Goal: Task Accomplishment & Management: Use online tool/utility

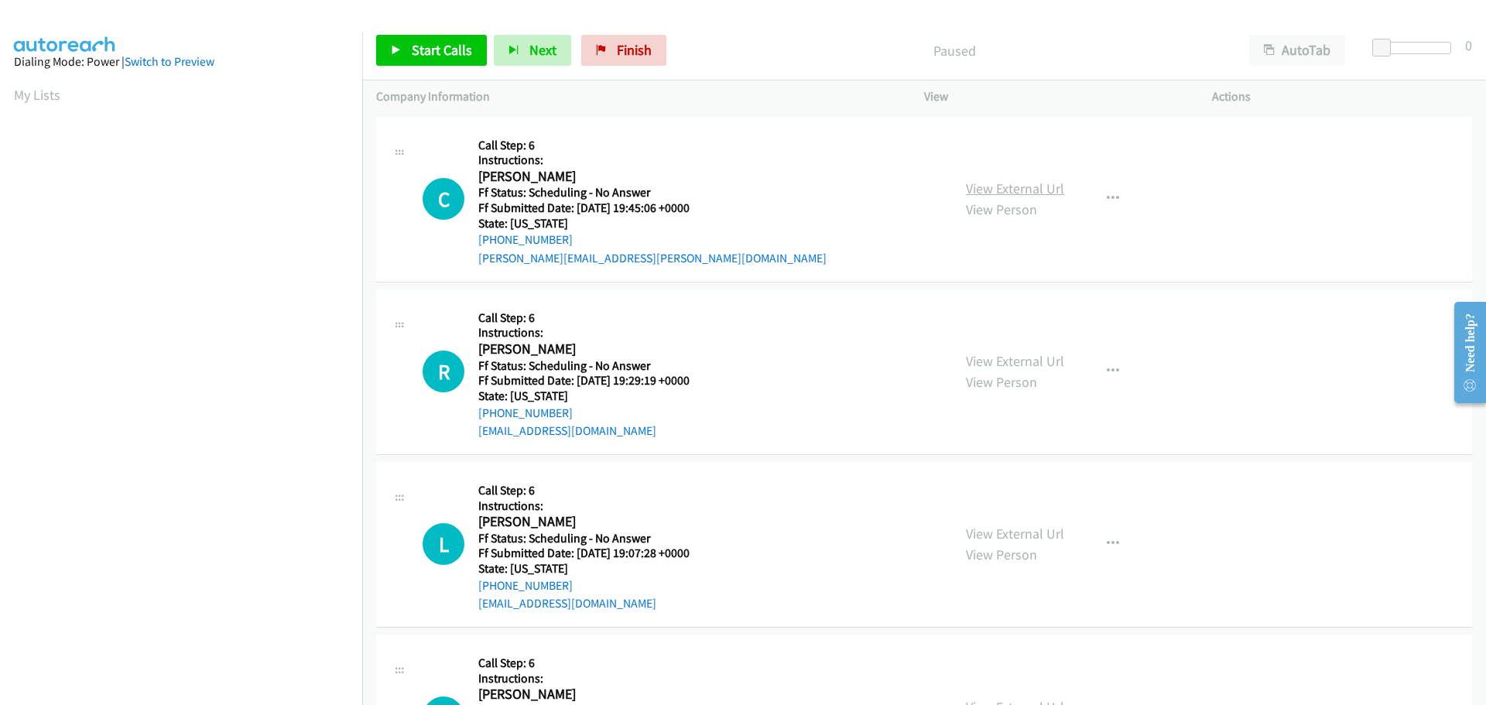
click at [1043, 184] on link "View External Url" at bounding box center [1015, 189] width 98 height 18
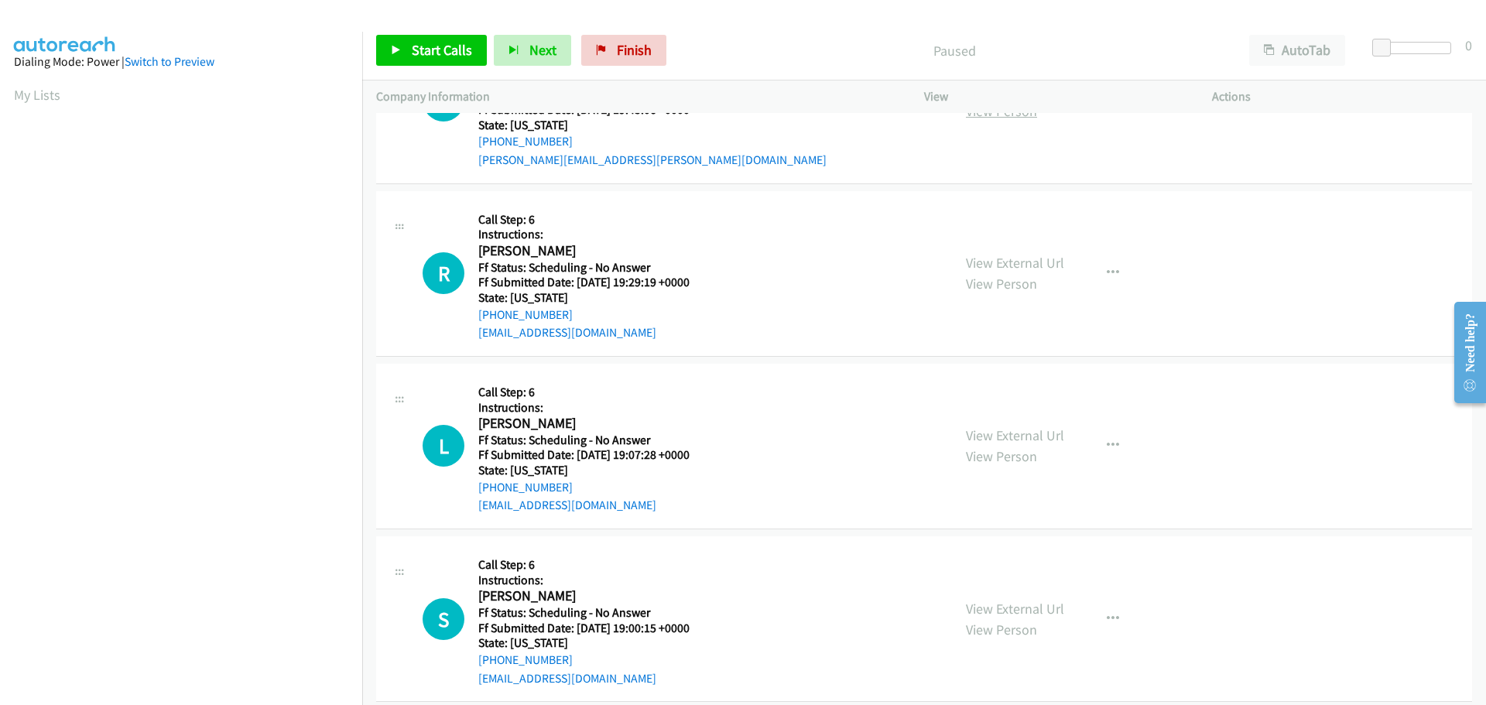
scroll to position [155, 0]
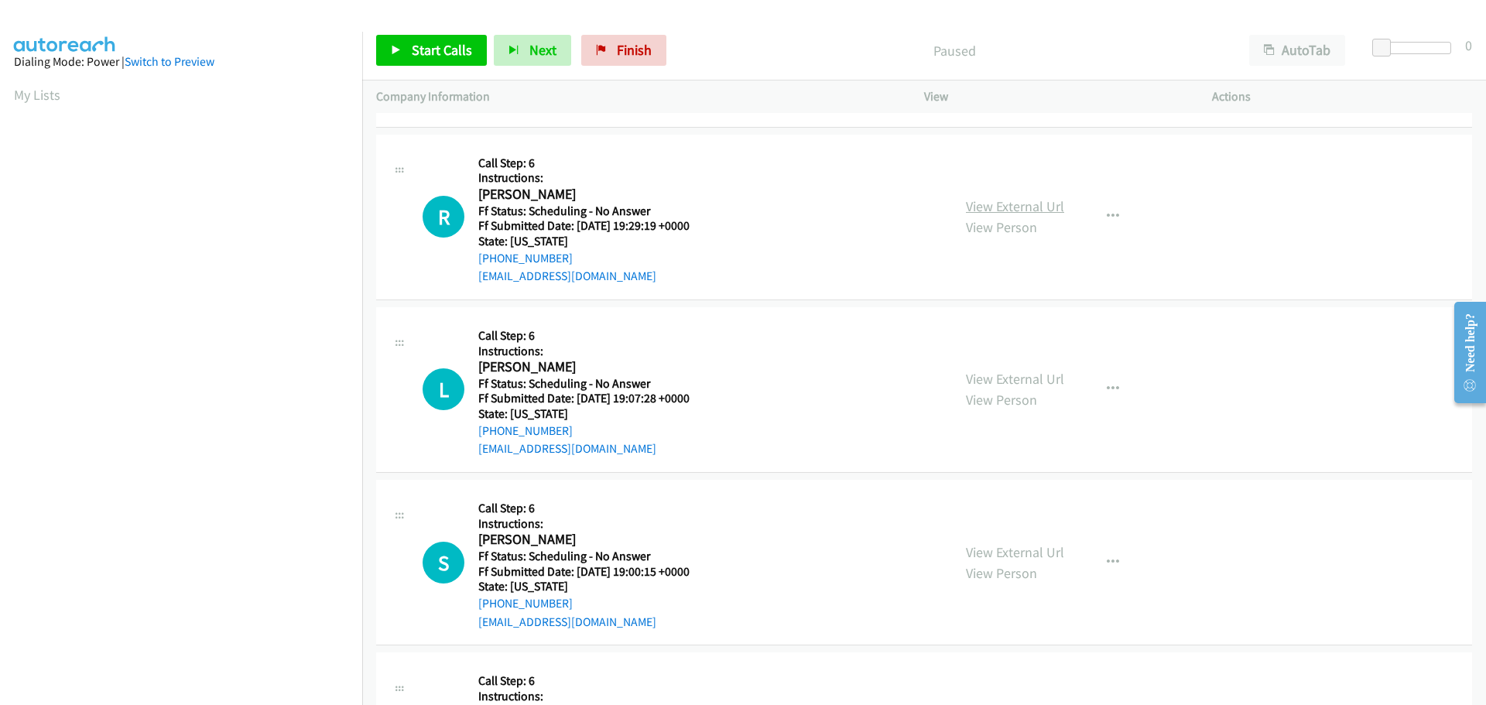
click at [982, 209] on link "View External Url" at bounding box center [1015, 206] width 98 height 18
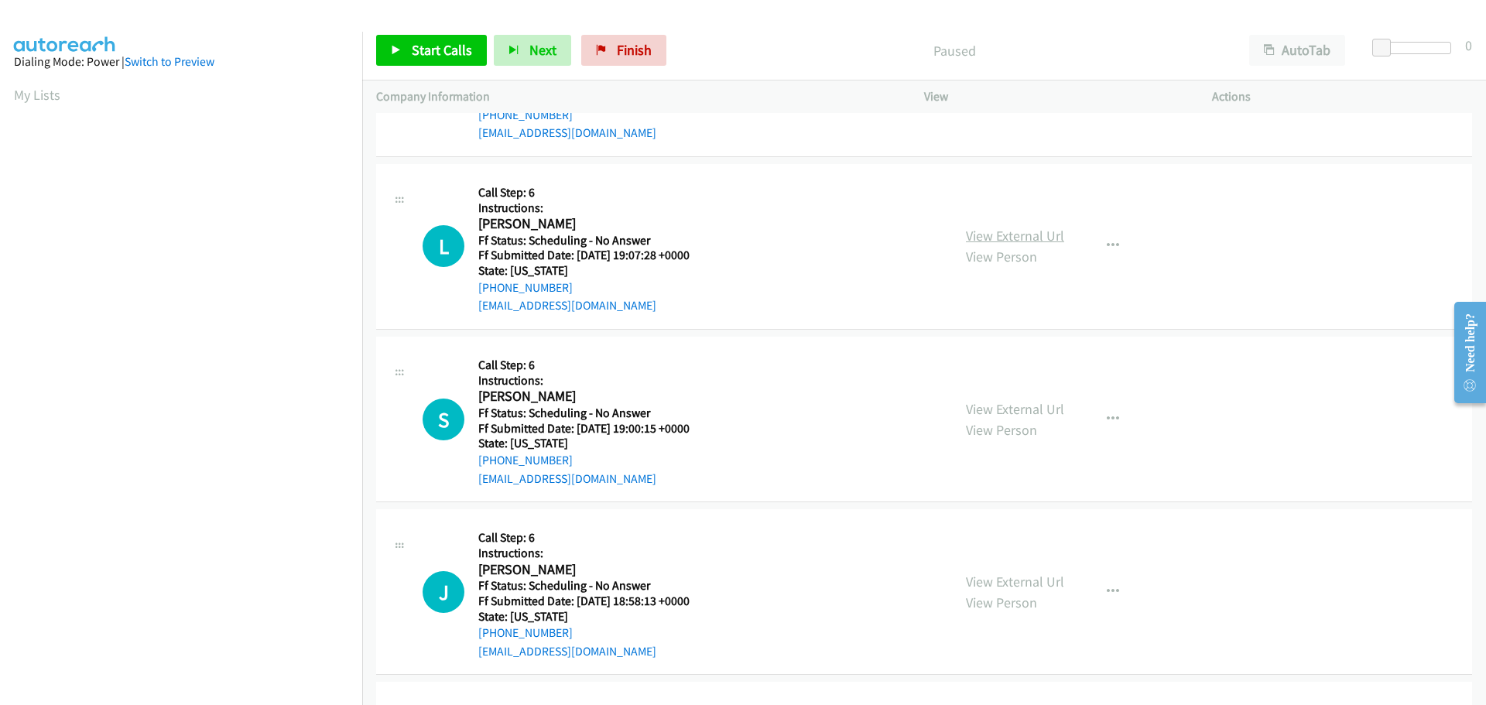
scroll to position [310, 0]
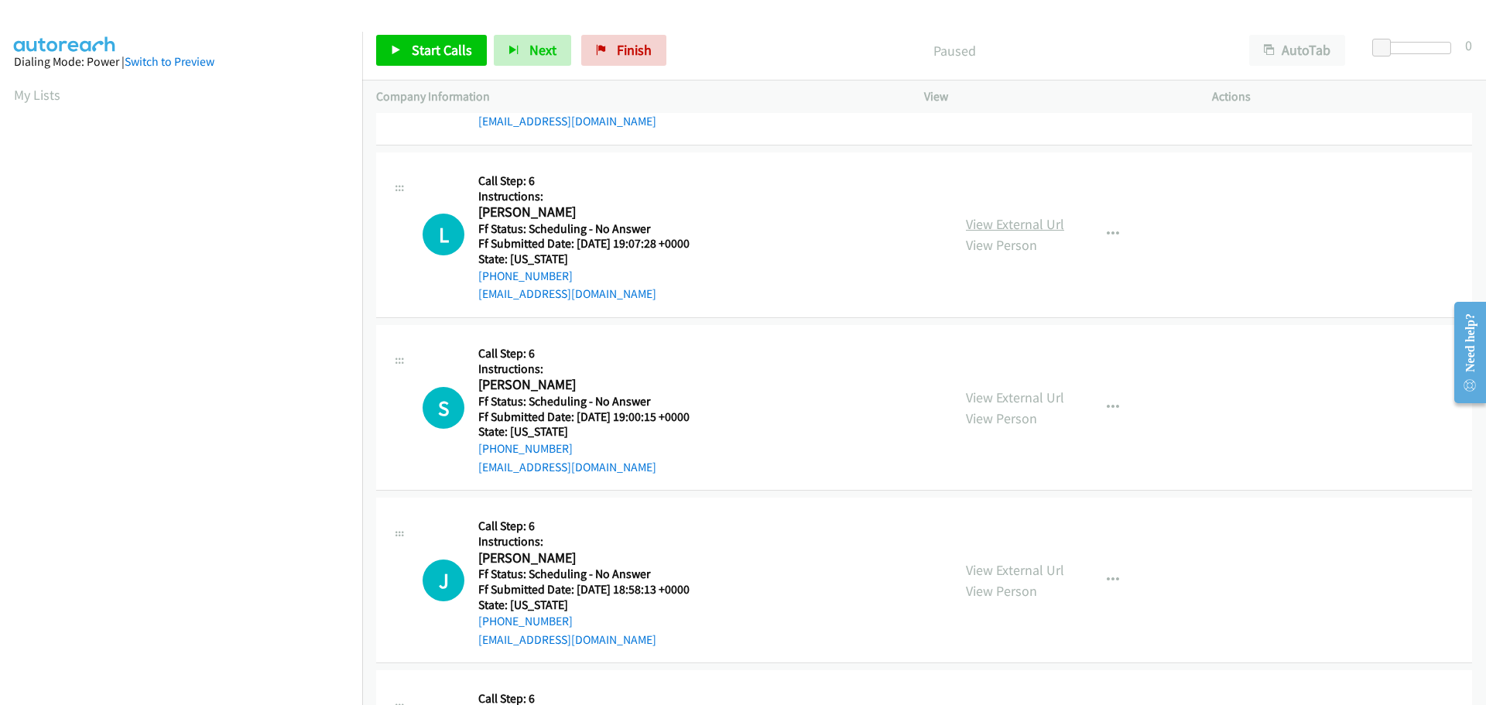
click at [1047, 224] on link "View External Url" at bounding box center [1015, 224] width 98 height 18
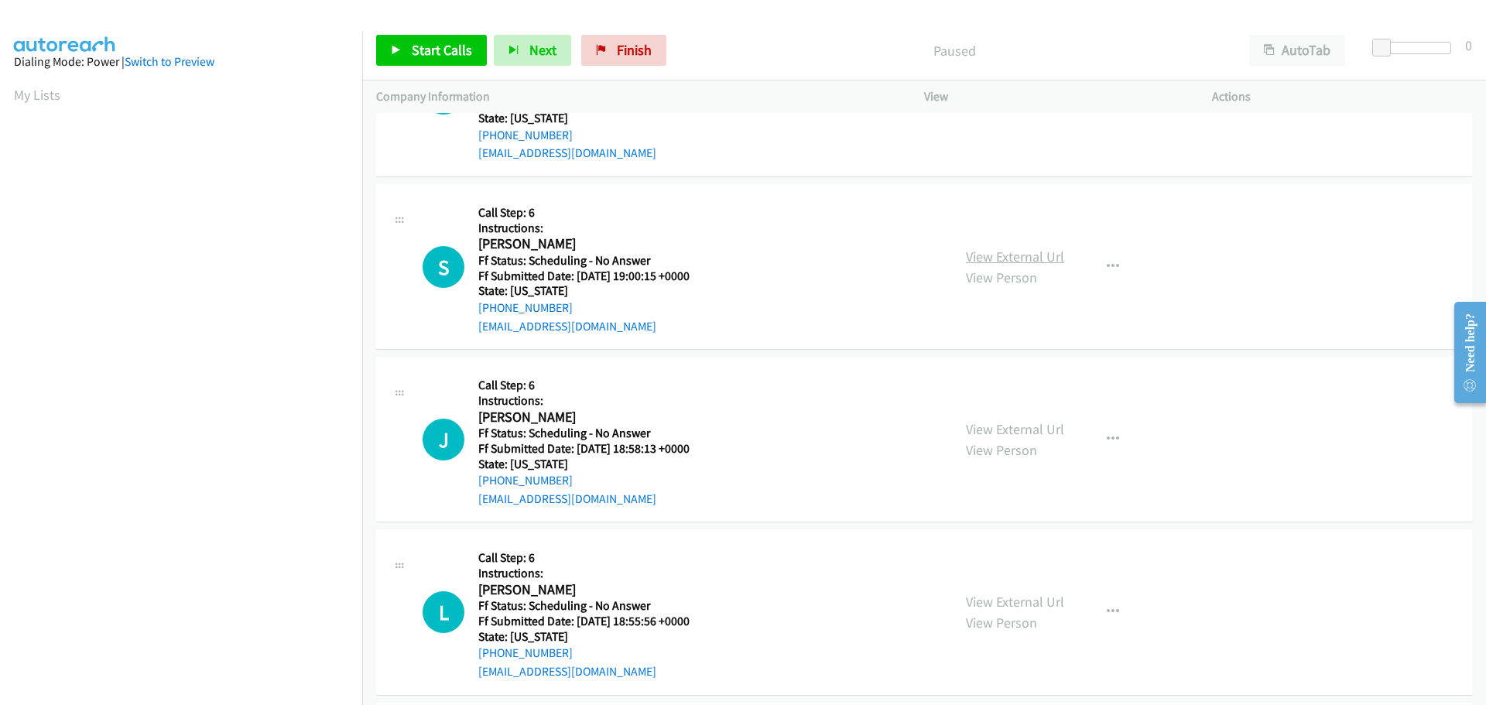
scroll to position [464, 0]
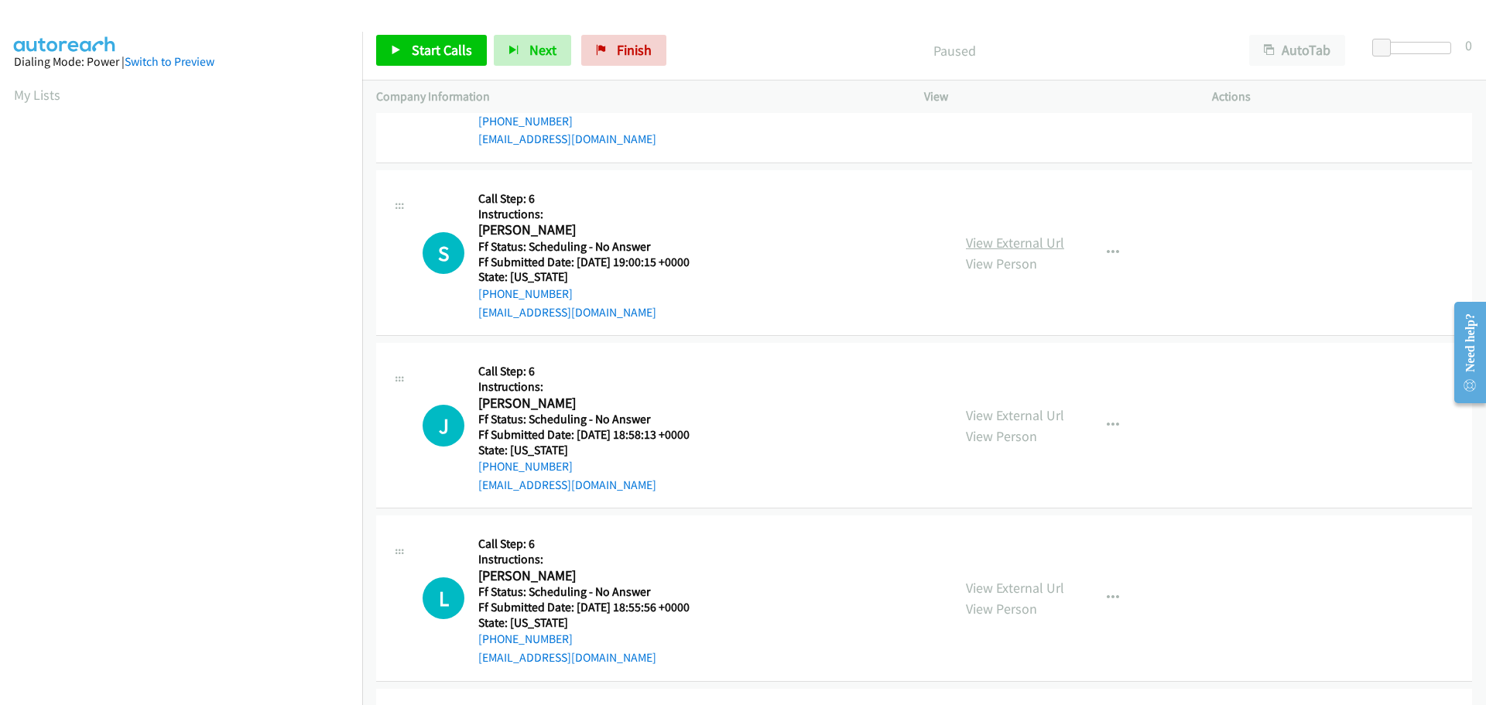
click at [981, 236] on link "View External Url" at bounding box center [1015, 243] width 98 height 18
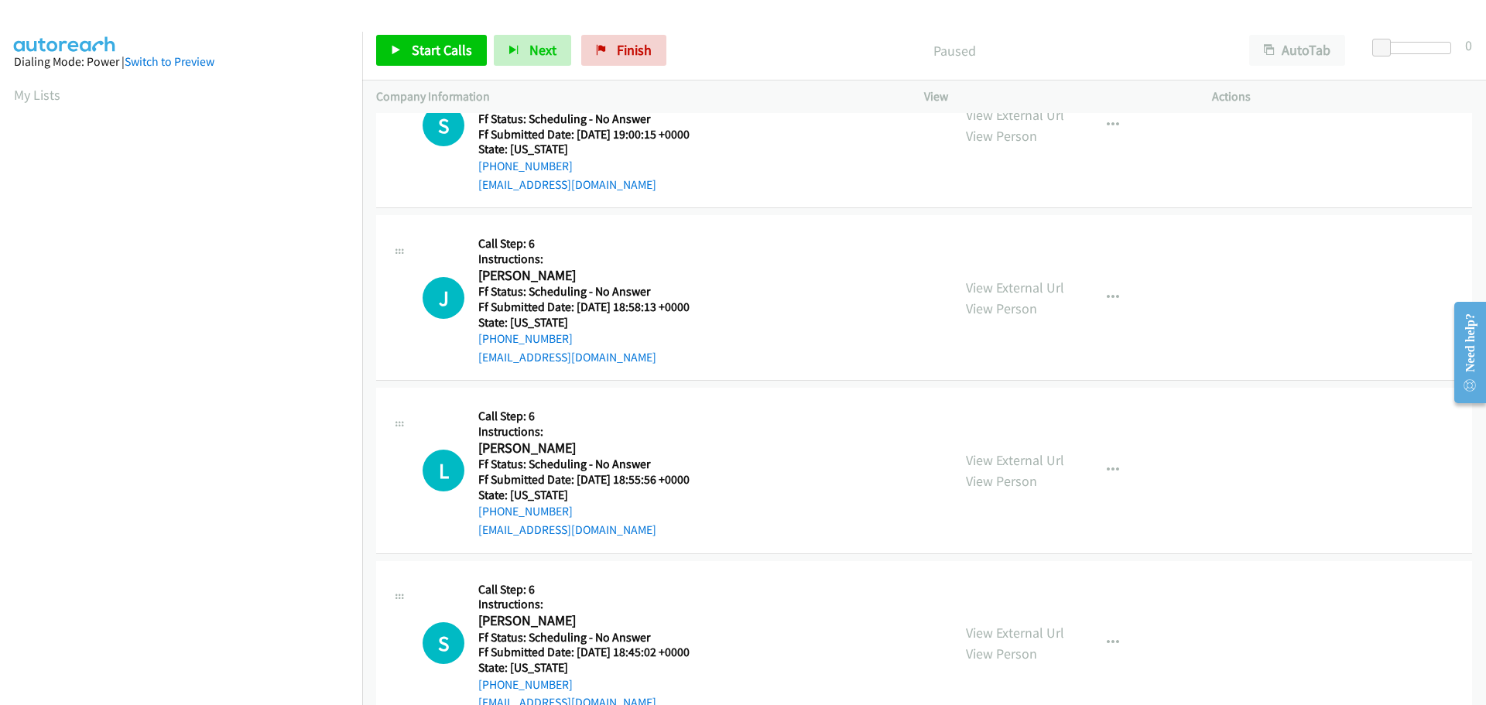
scroll to position [619, 0]
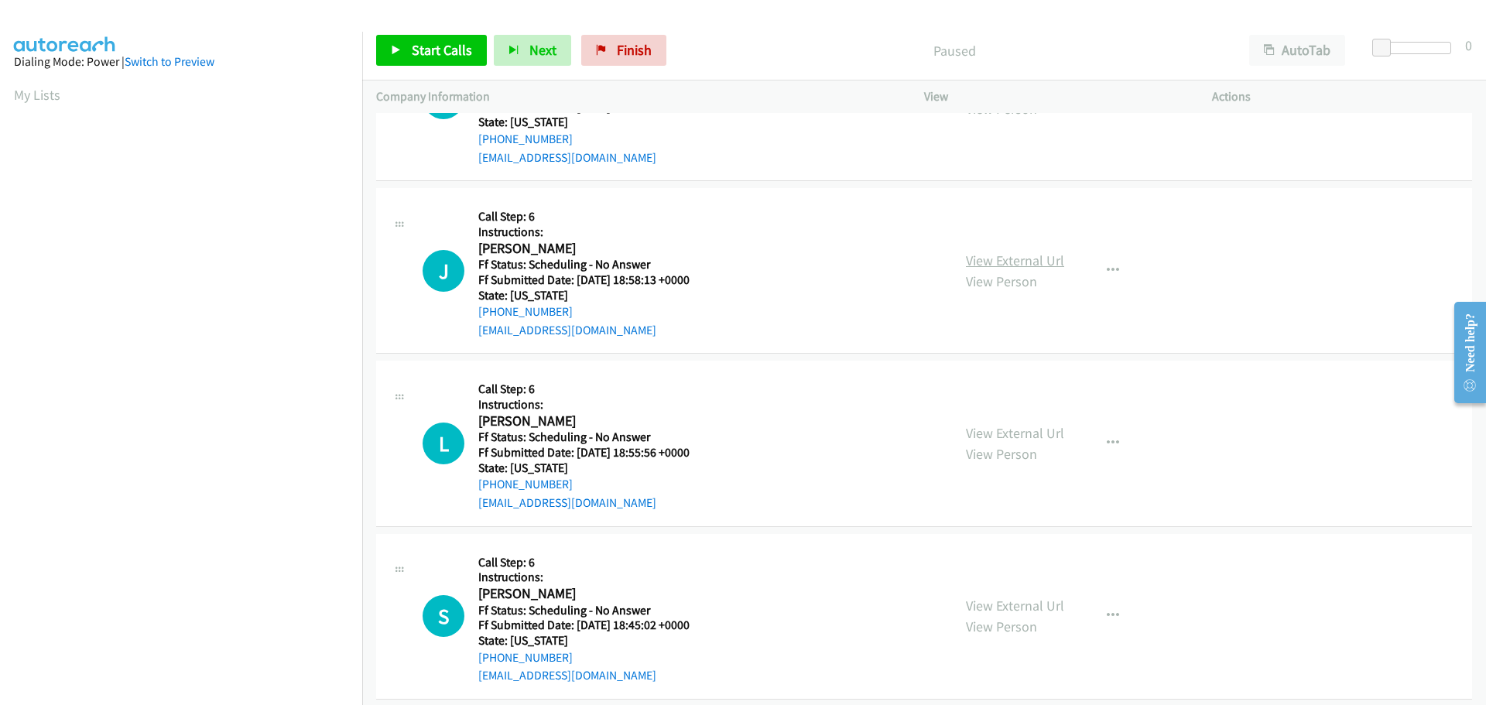
click at [988, 254] on link "View External Url" at bounding box center [1015, 261] width 98 height 18
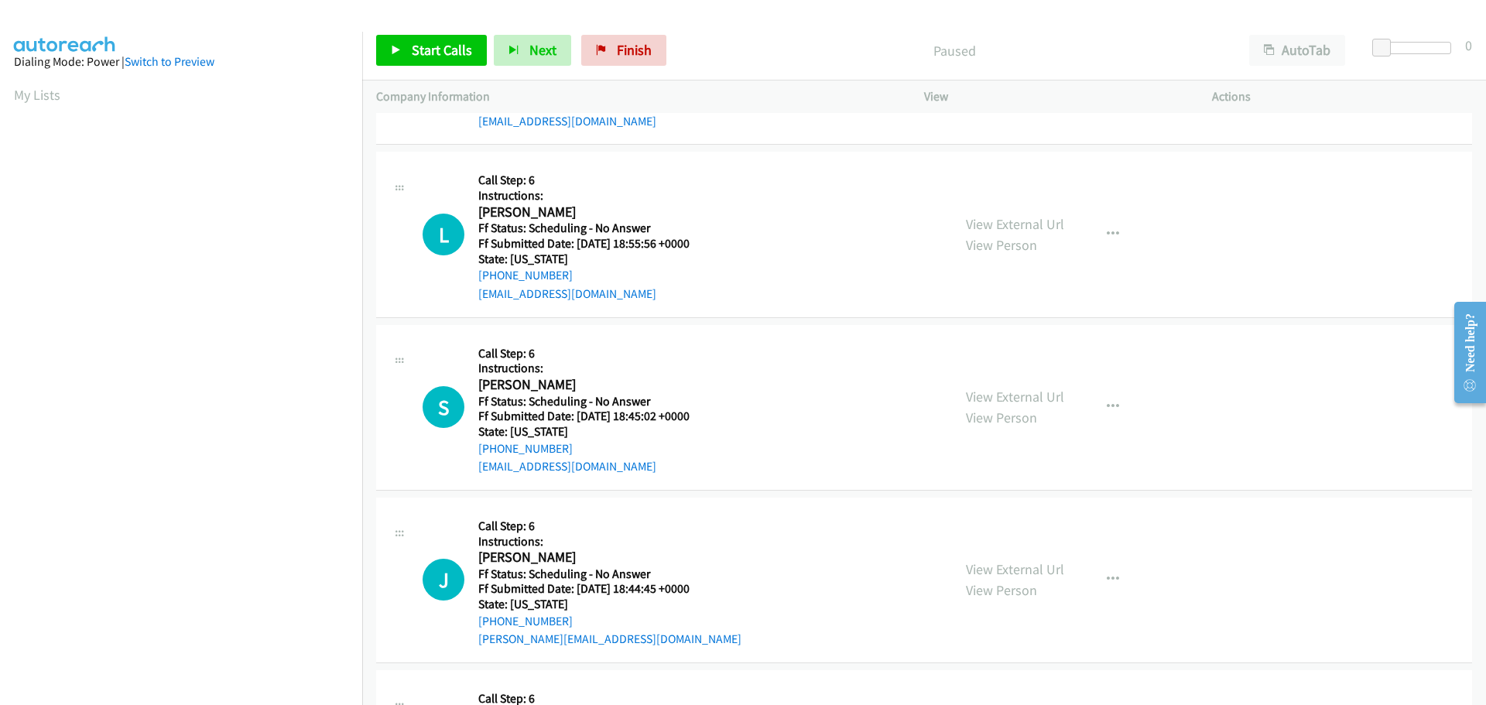
scroll to position [852, 0]
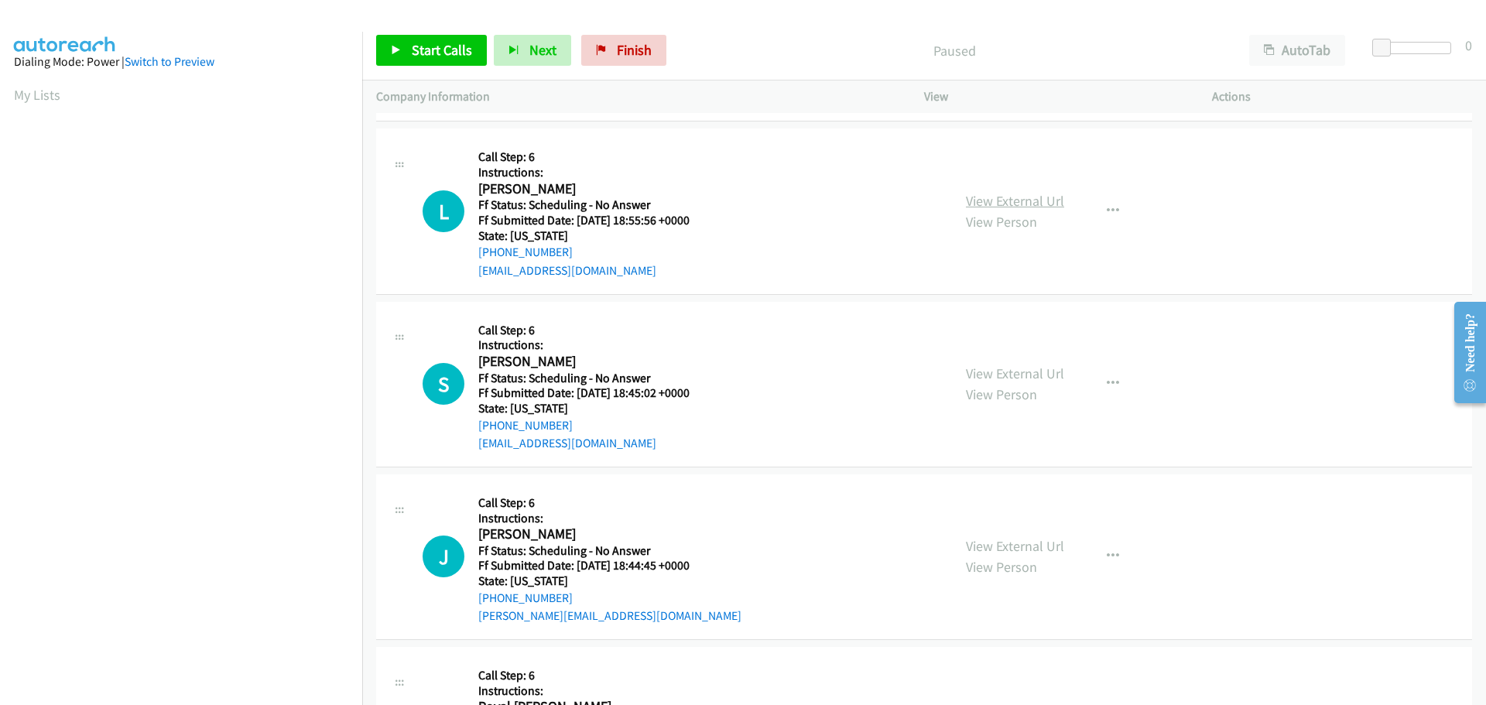
click at [974, 201] on link "View External Url" at bounding box center [1015, 201] width 98 height 18
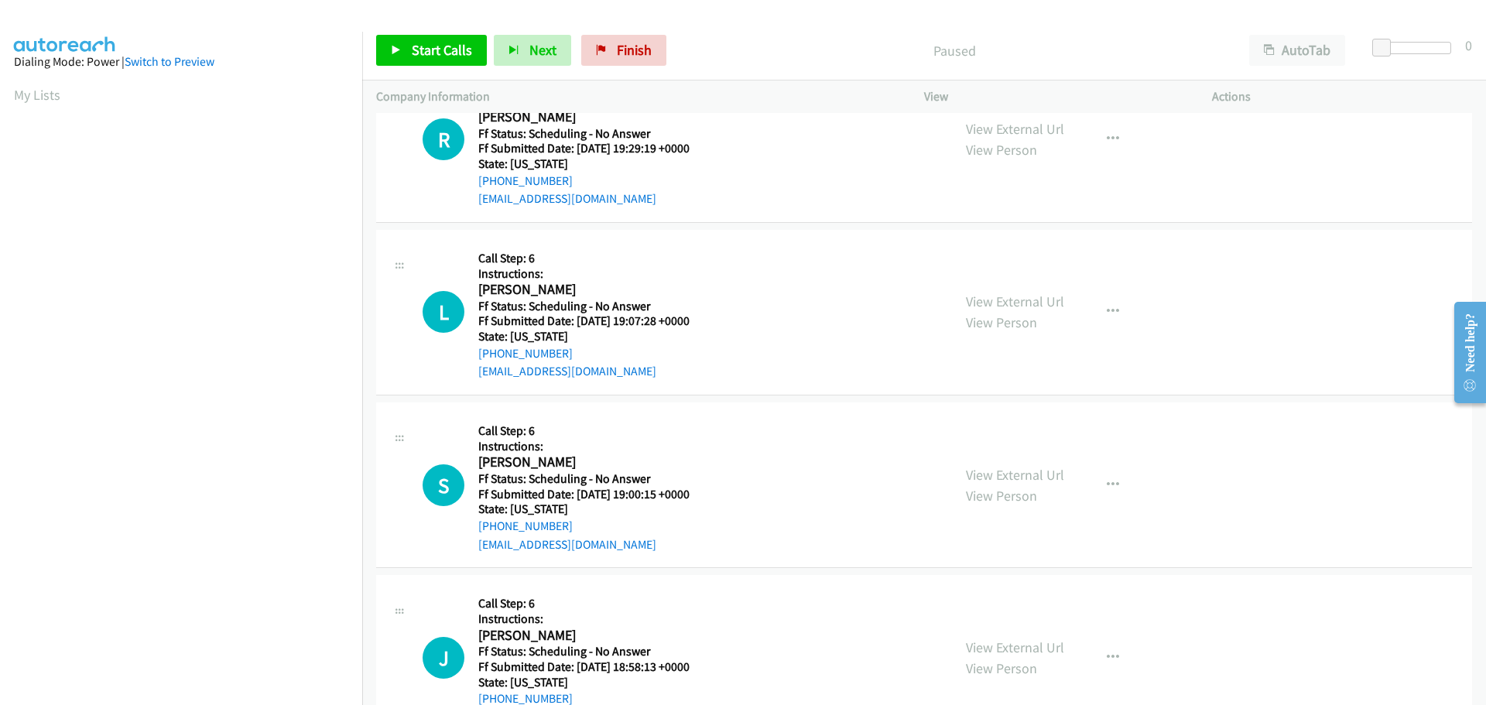
scroll to position [0, 0]
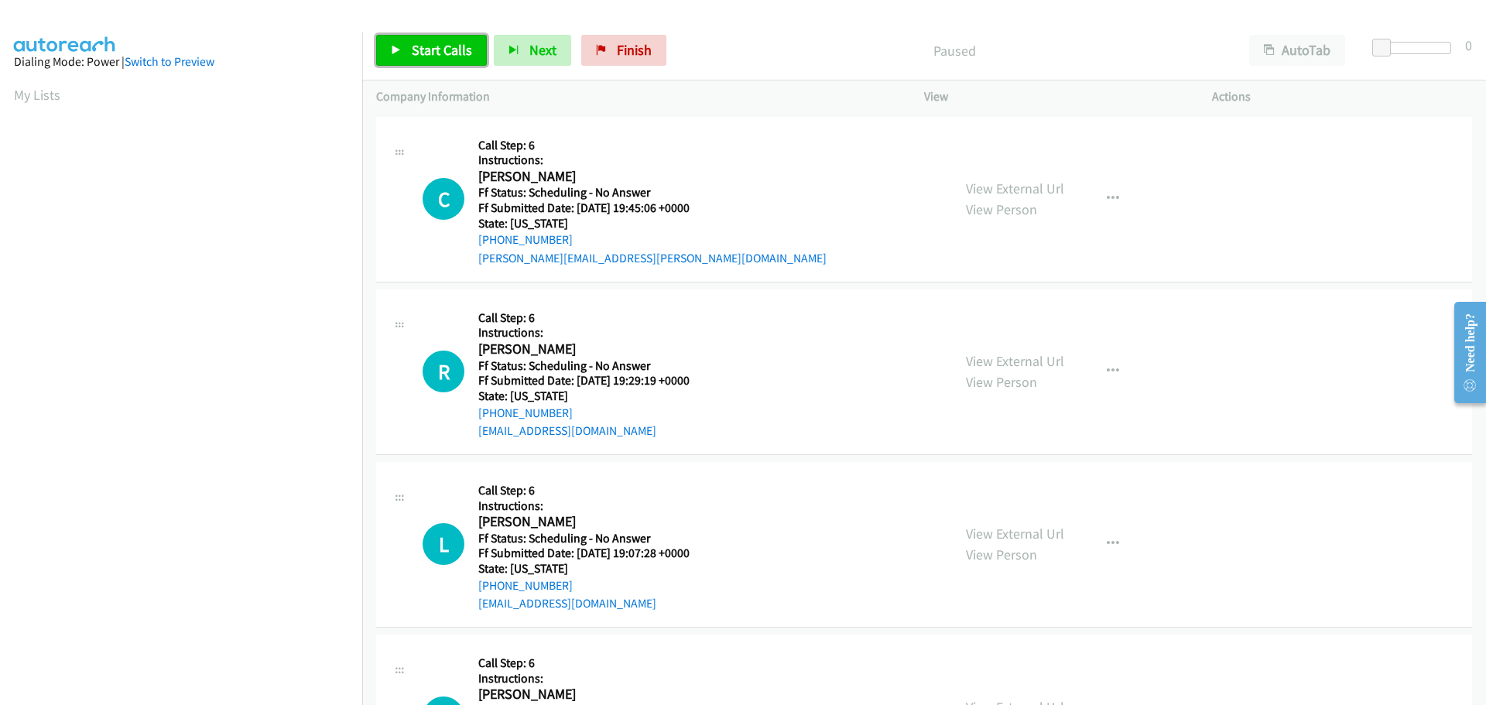
click at [418, 43] on span "Start Calls" at bounding box center [442, 50] width 60 height 18
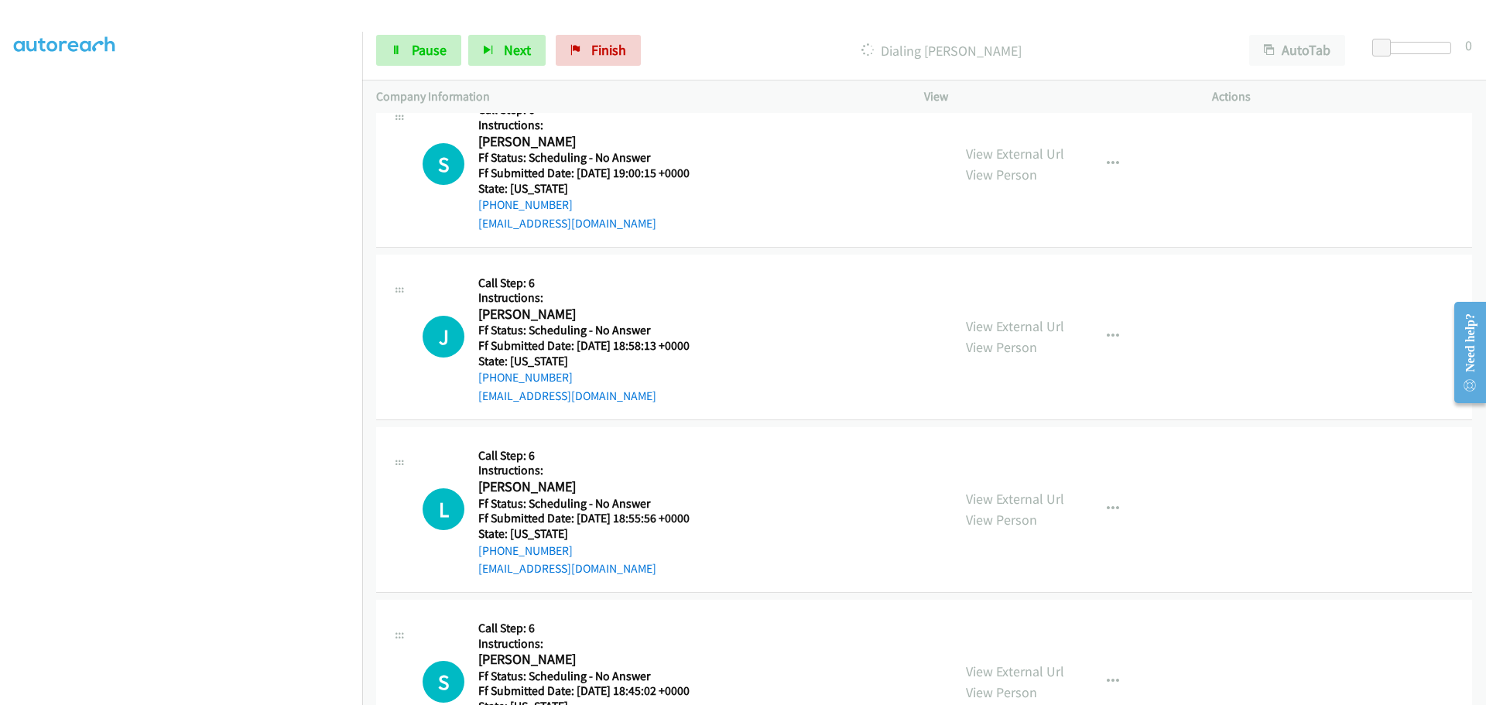
scroll to position [652, 0]
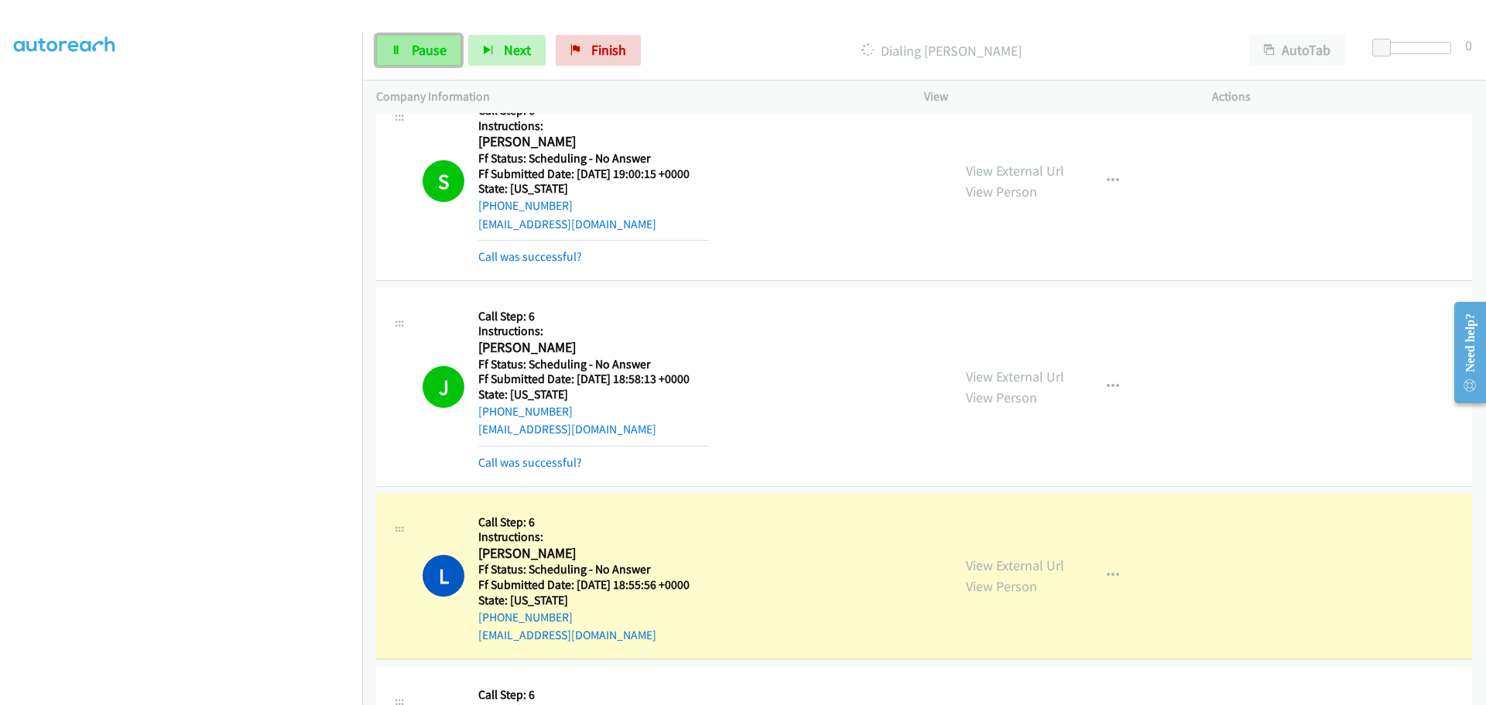
click at [412, 46] on span "Pause" at bounding box center [429, 50] width 35 height 18
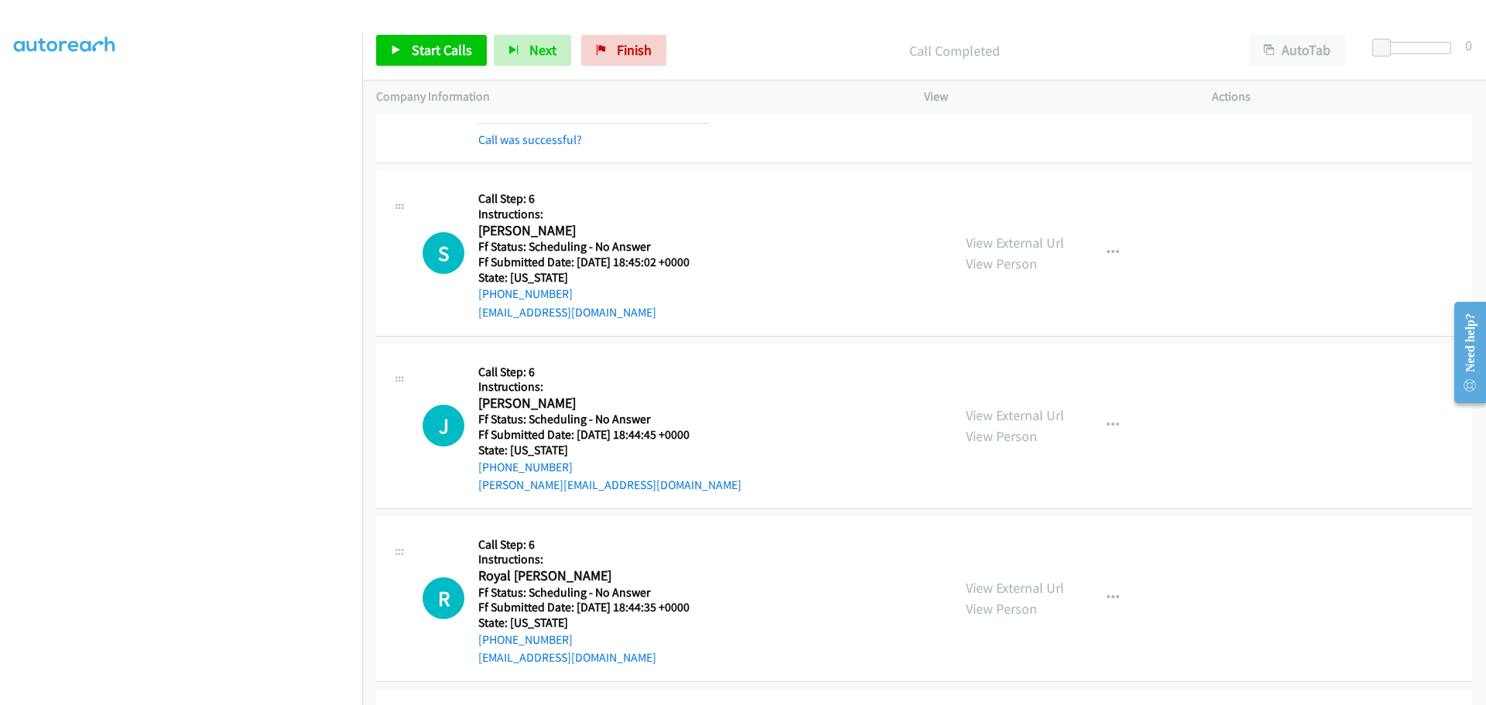
scroll to position [1194, 0]
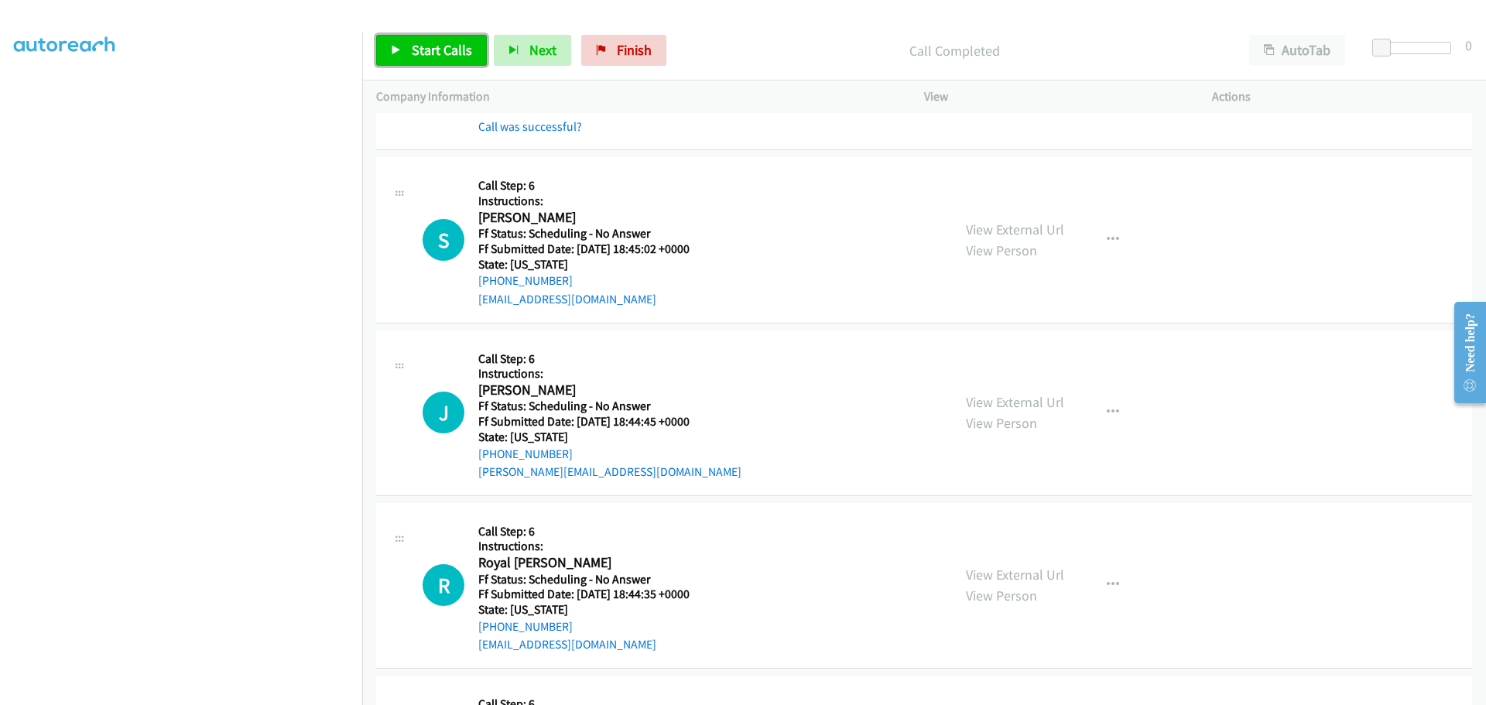
click at [431, 62] on link "Start Calls" at bounding box center [431, 50] width 111 height 31
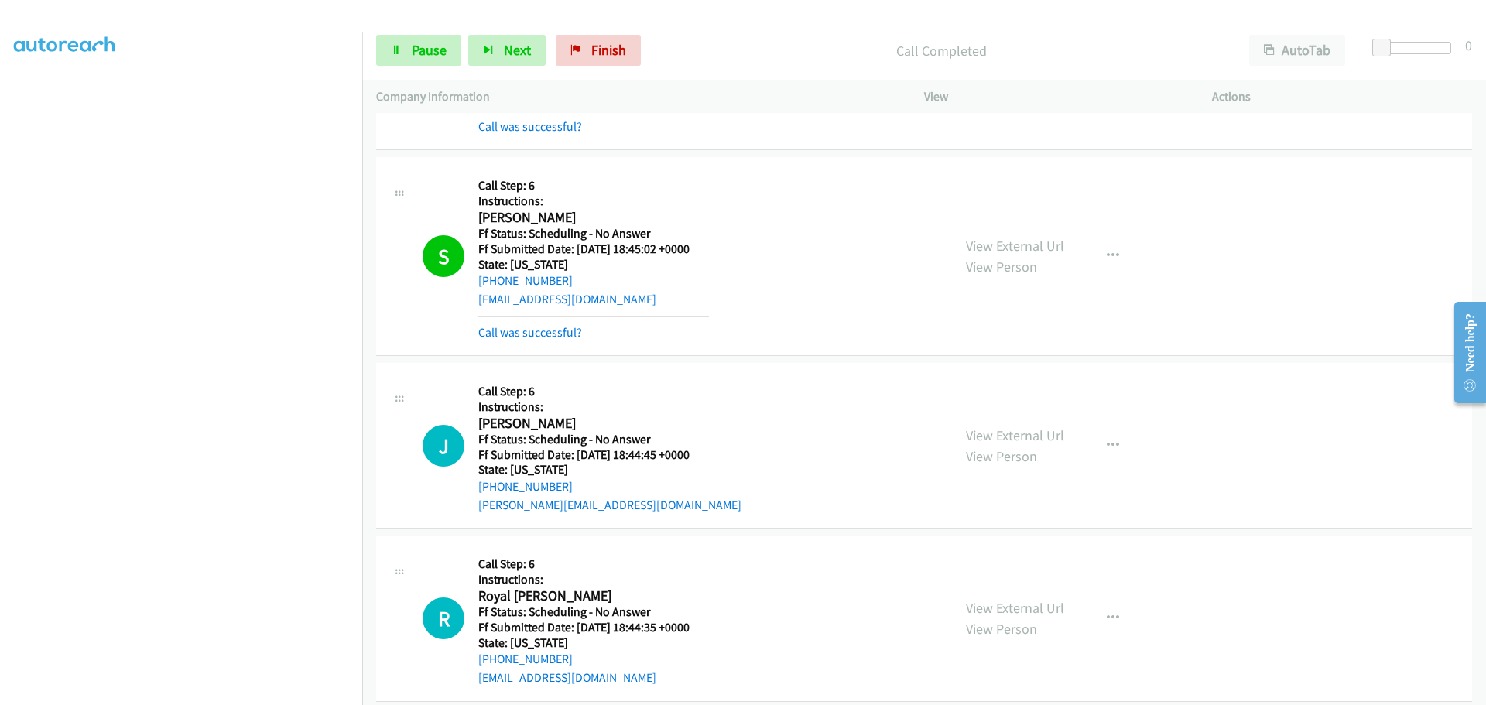
click at [981, 252] on link "View External Url" at bounding box center [1015, 246] width 98 height 18
click at [1005, 440] on link "View External Url" at bounding box center [1015, 436] width 98 height 18
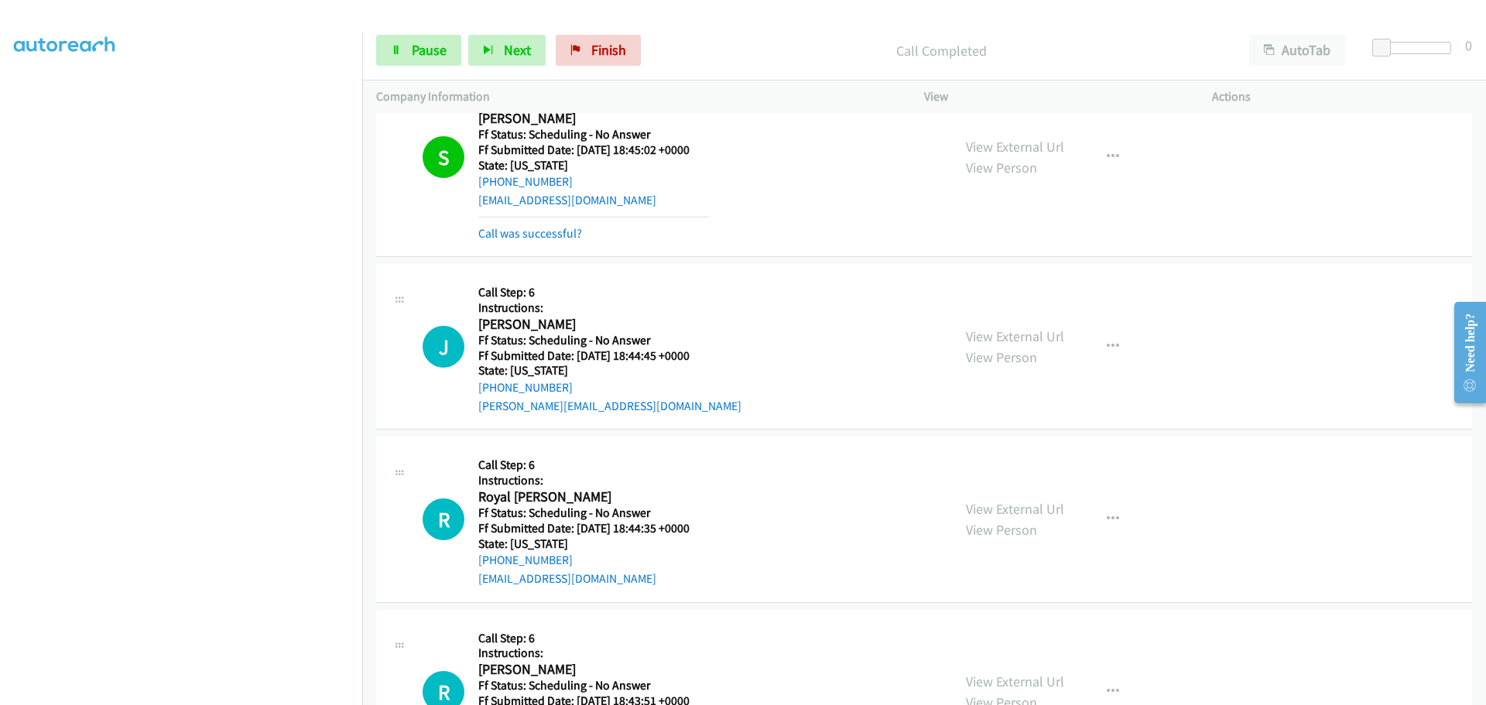
scroll to position [1348, 0]
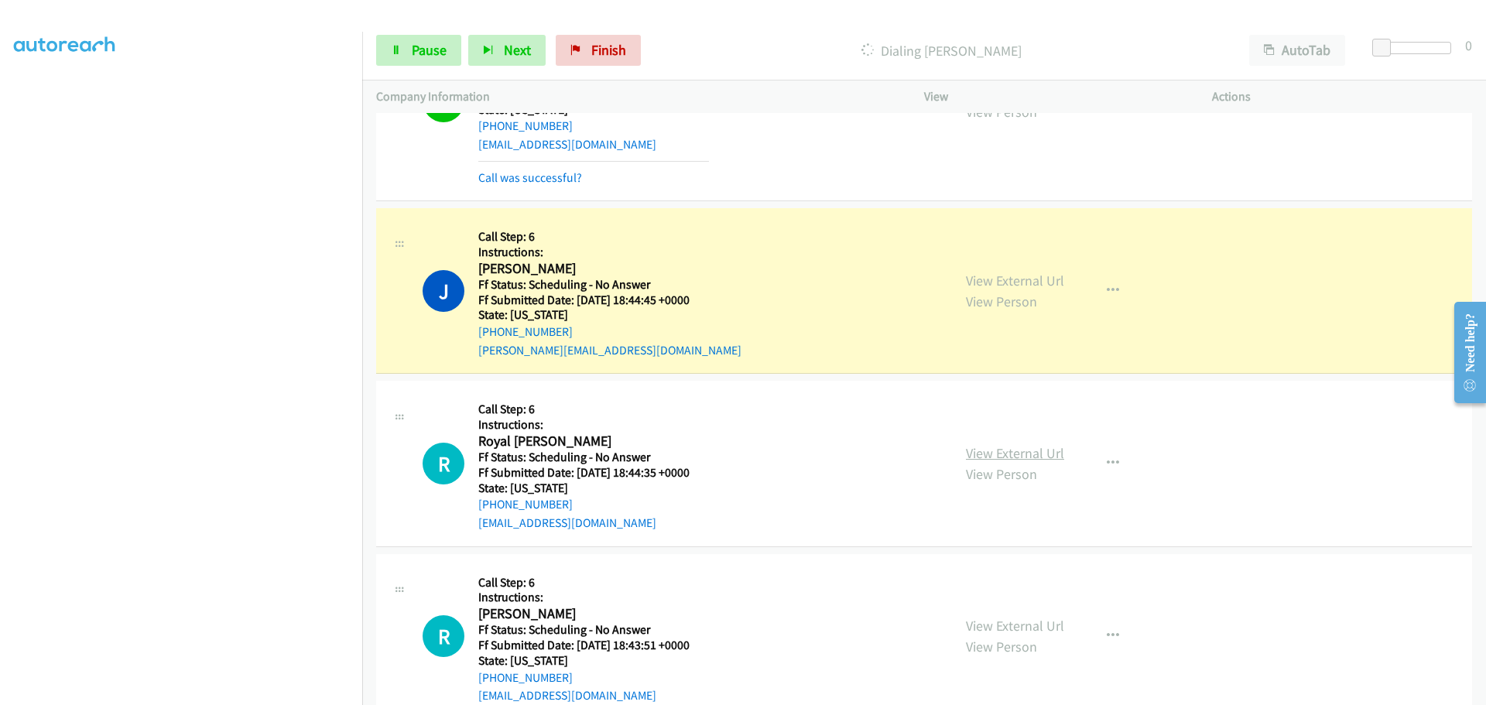
click at [975, 447] on link "View External Url" at bounding box center [1015, 453] width 98 height 18
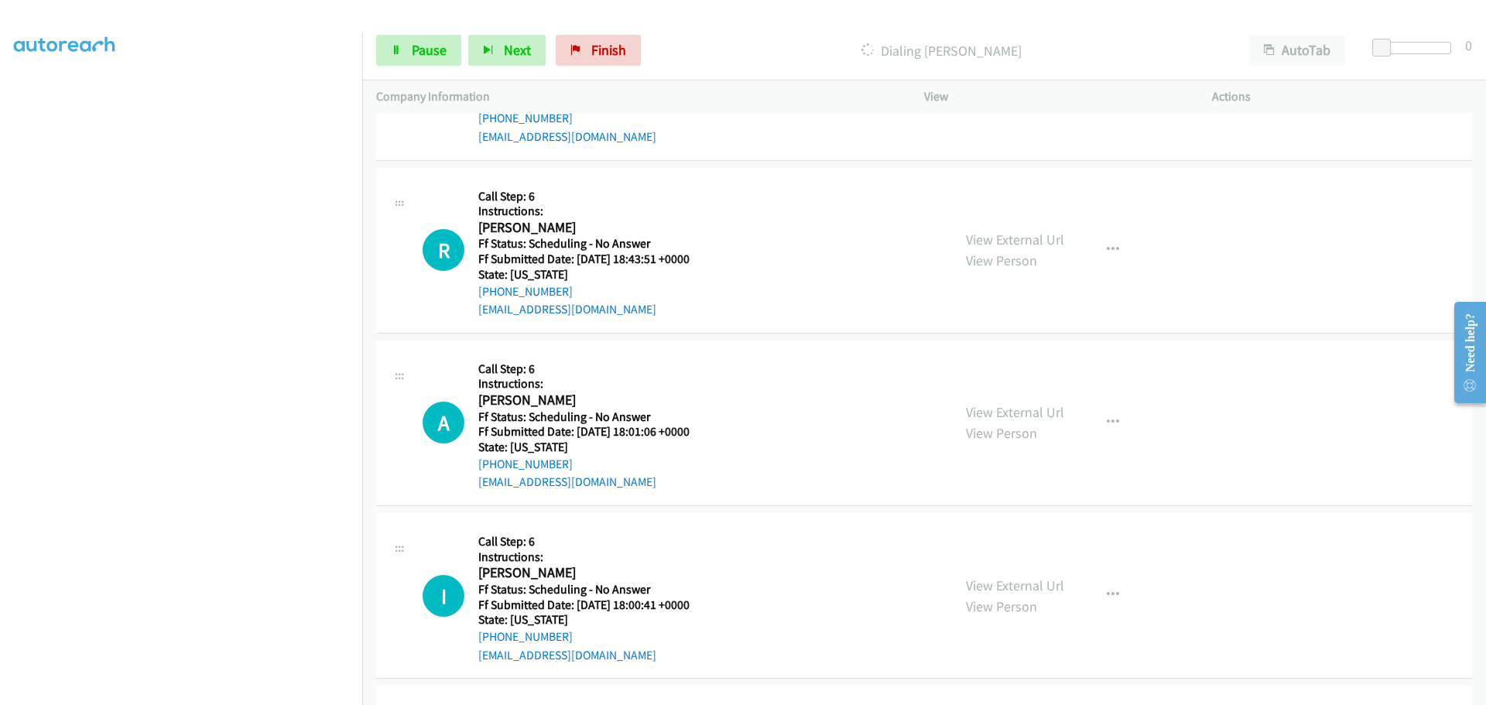
scroll to position [1736, 0]
click at [994, 234] on link "View External Url" at bounding box center [1015, 239] width 98 height 18
click at [975, 406] on link "View External Url" at bounding box center [1015, 412] width 98 height 18
click at [1016, 584] on link "View External Url" at bounding box center [1015, 585] width 98 height 18
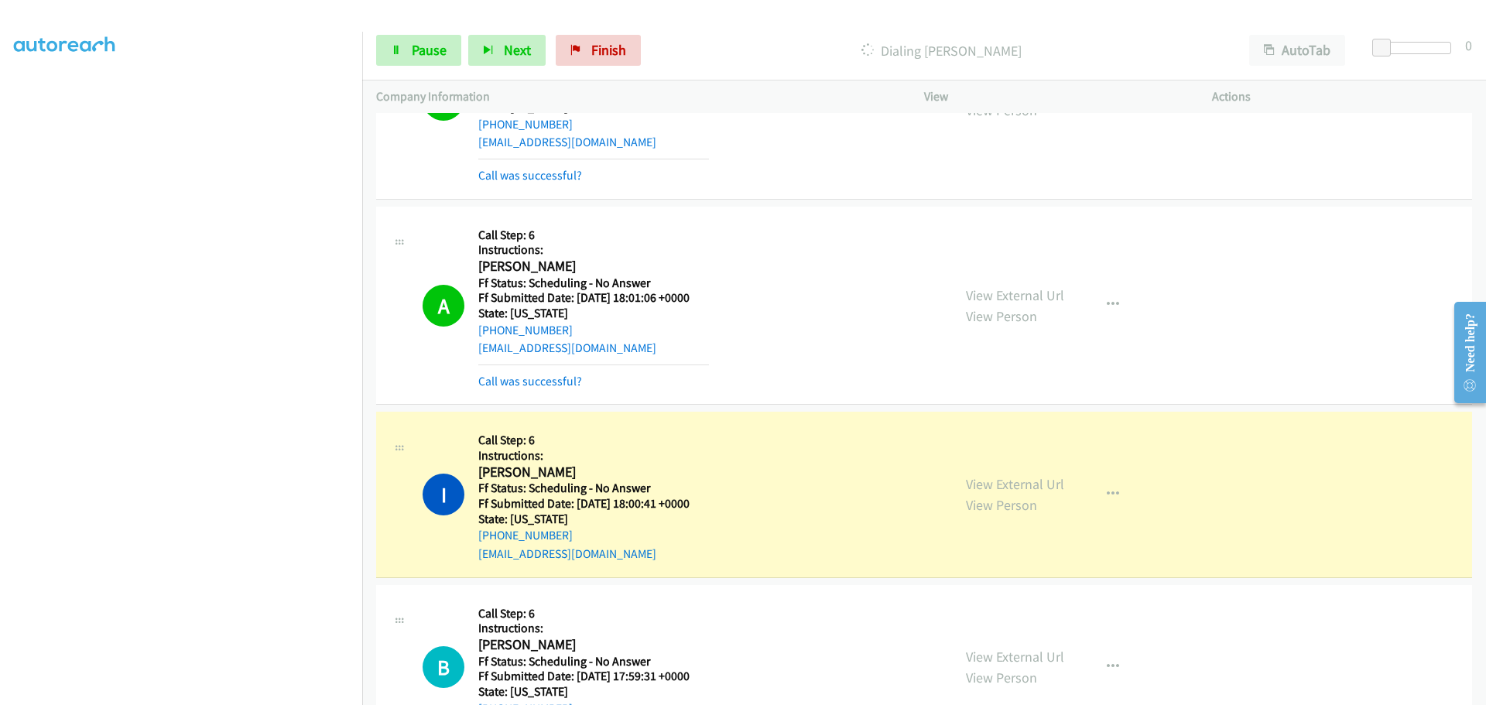
scroll to position [163, 0]
click at [426, 50] on span "Pause" at bounding box center [429, 50] width 35 height 18
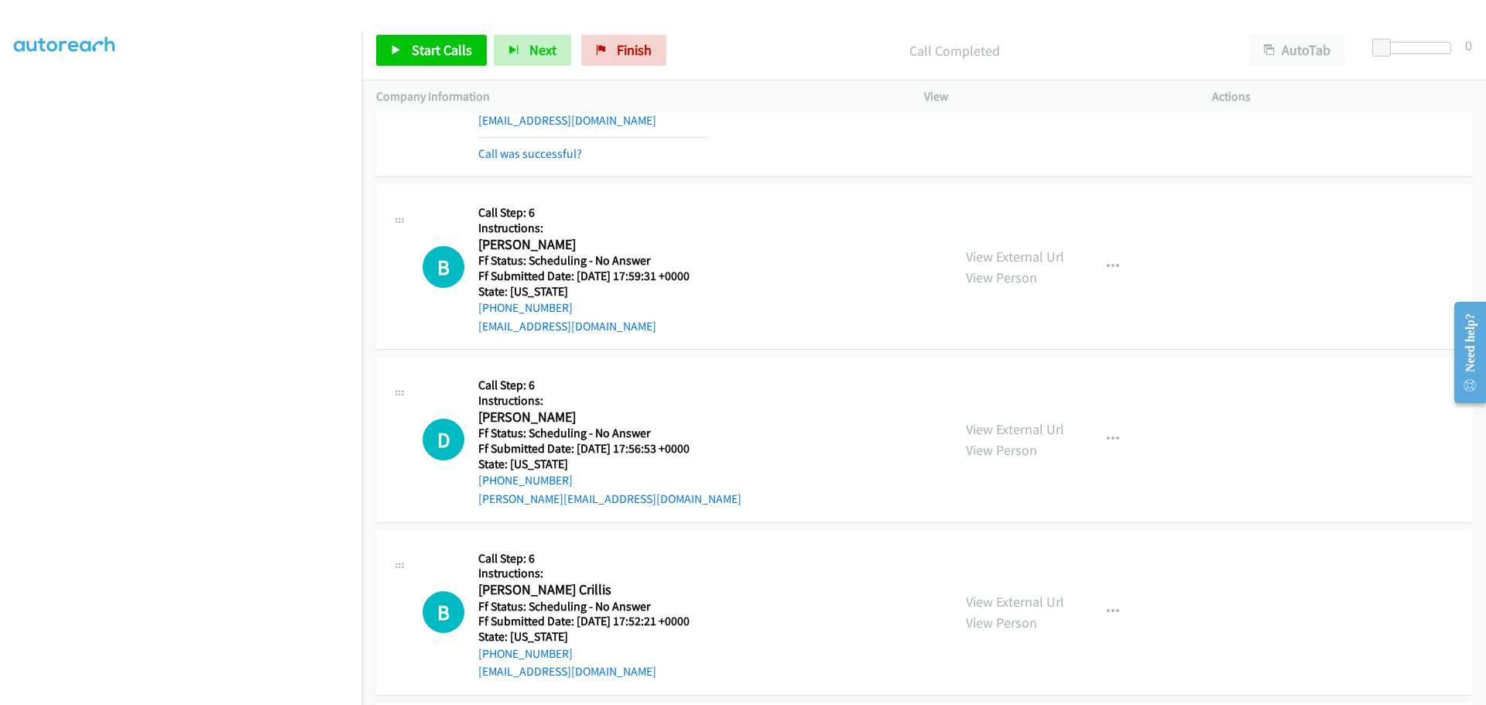
scroll to position [2432, 0]
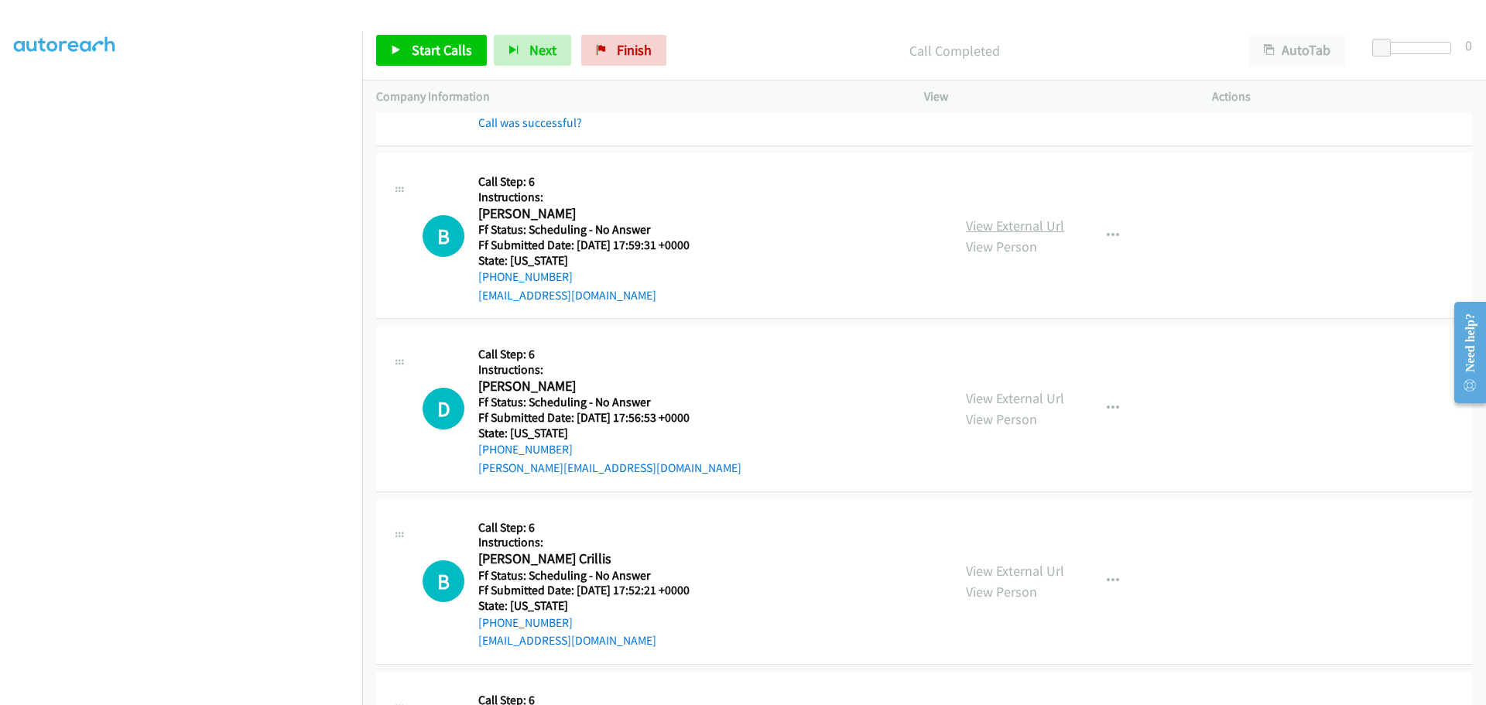
click at [979, 227] on link "View External Url" at bounding box center [1015, 226] width 98 height 18
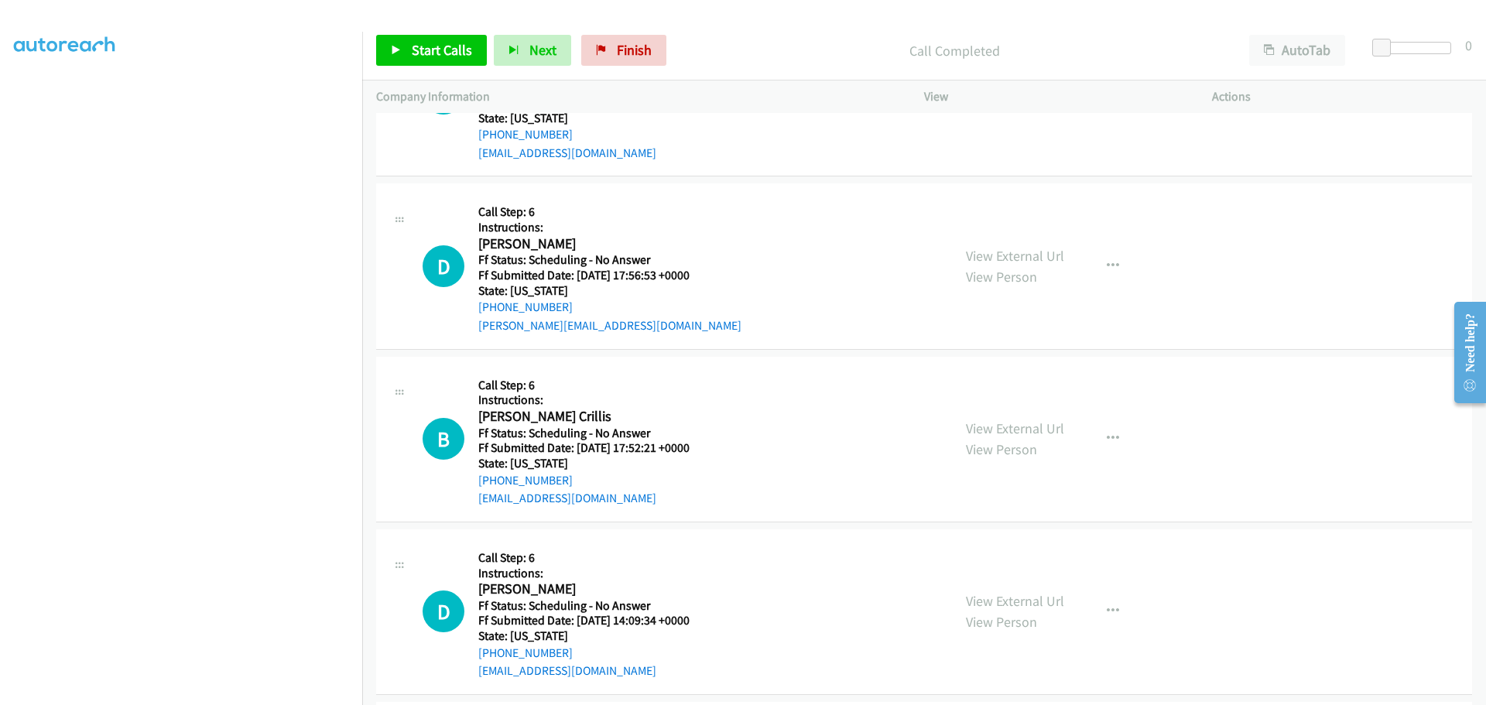
scroll to position [2587, 0]
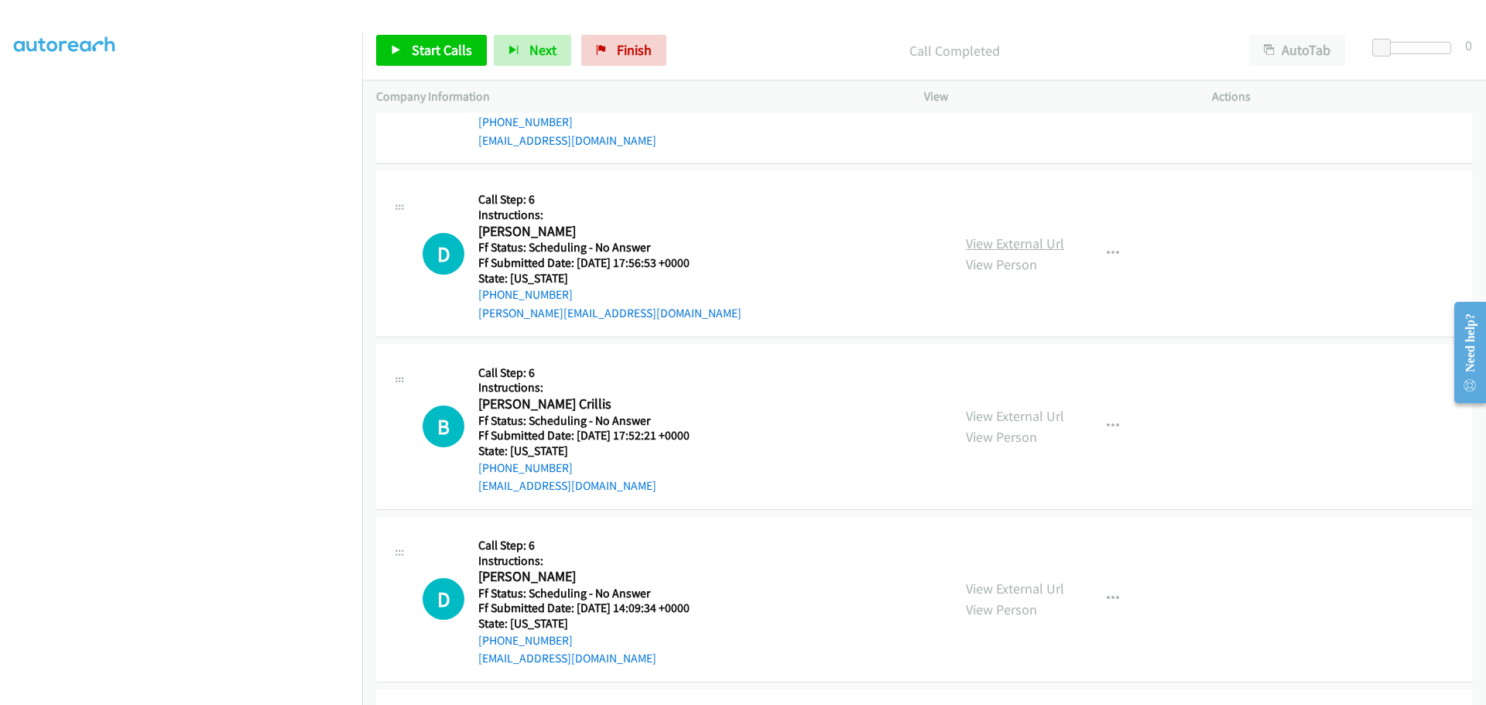
click at [980, 248] on link "View External Url" at bounding box center [1015, 244] width 98 height 18
click at [984, 419] on link "View External Url" at bounding box center [1015, 416] width 98 height 18
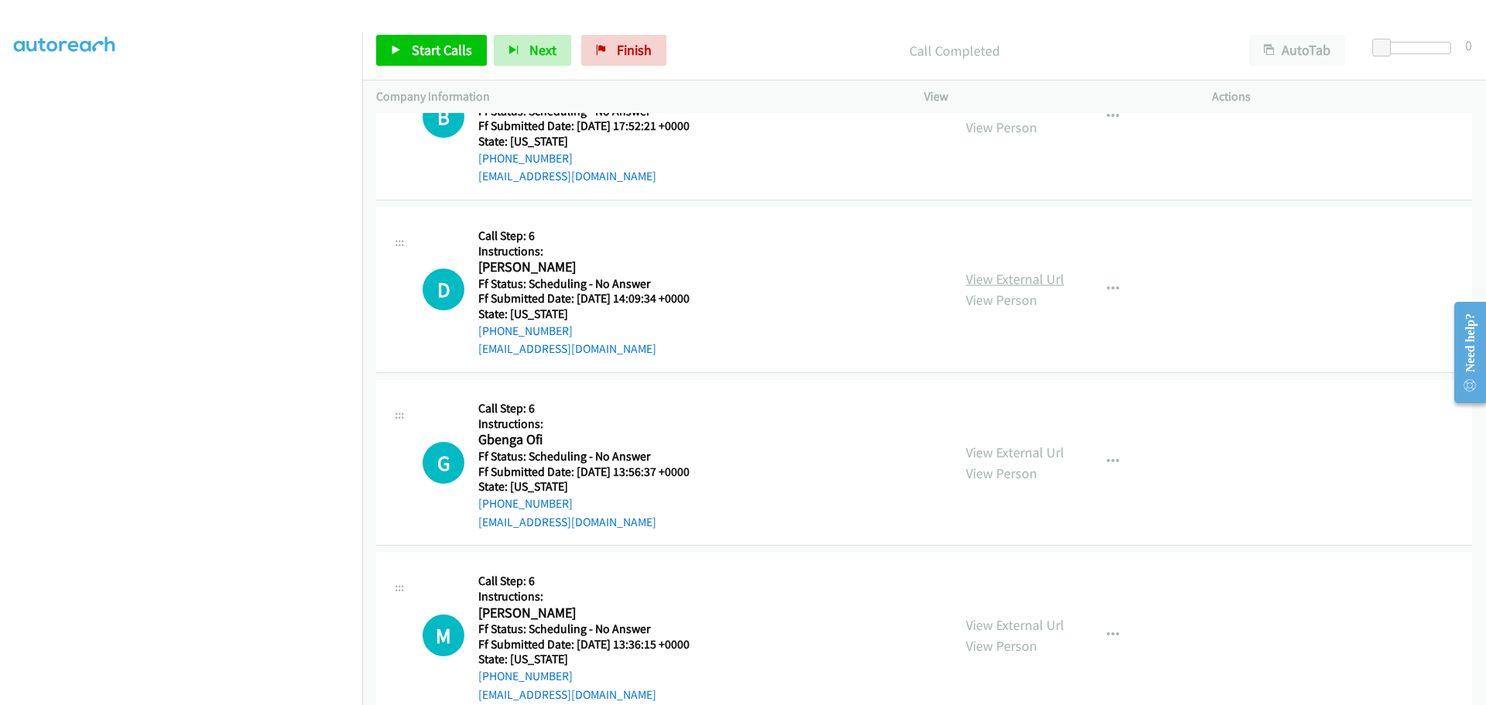
click at [1020, 278] on link "View External Url" at bounding box center [1015, 279] width 98 height 18
click at [1009, 459] on link "View External Url" at bounding box center [1015, 453] width 98 height 18
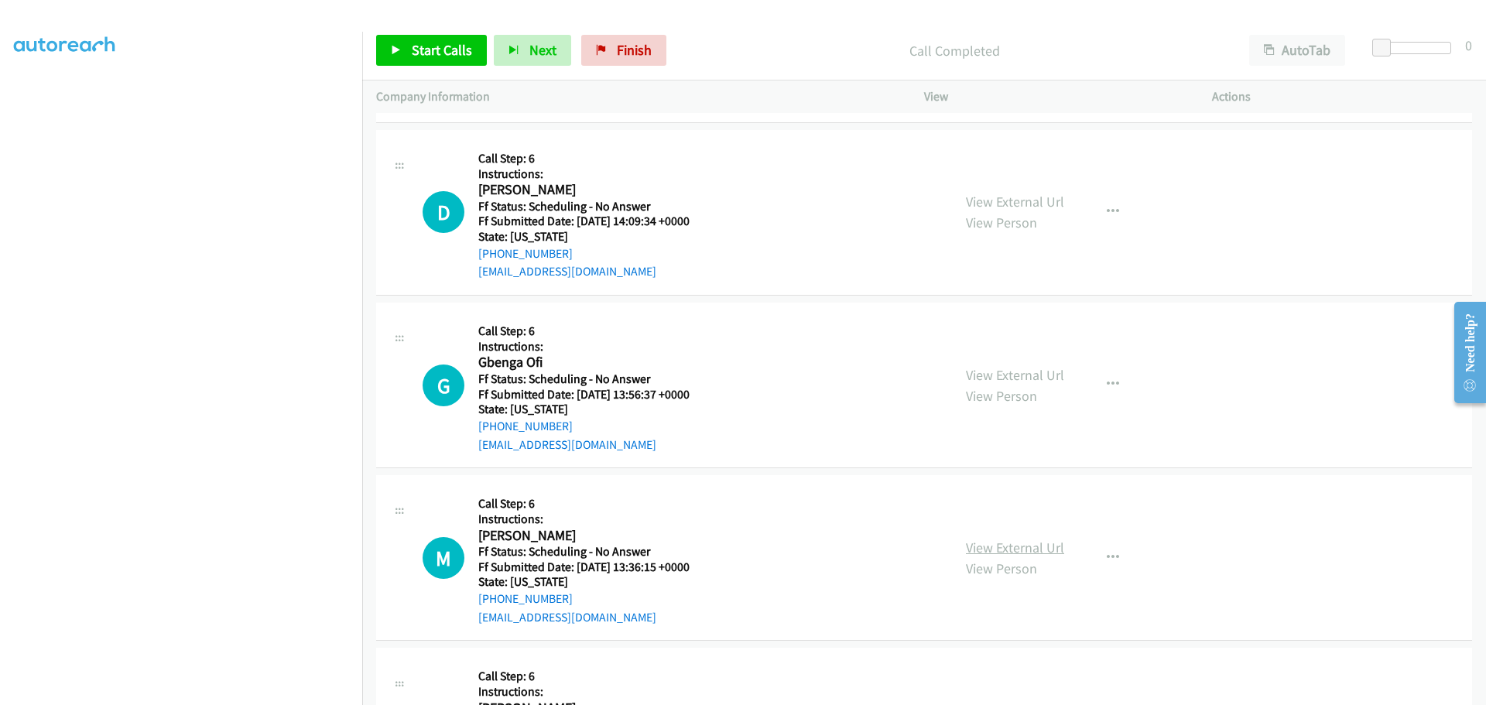
click at [995, 546] on link "View External Url" at bounding box center [1015, 548] width 98 height 18
click at [444, 54] on span "Start Calls" at bounding box center [442, 50] width 60 height 18
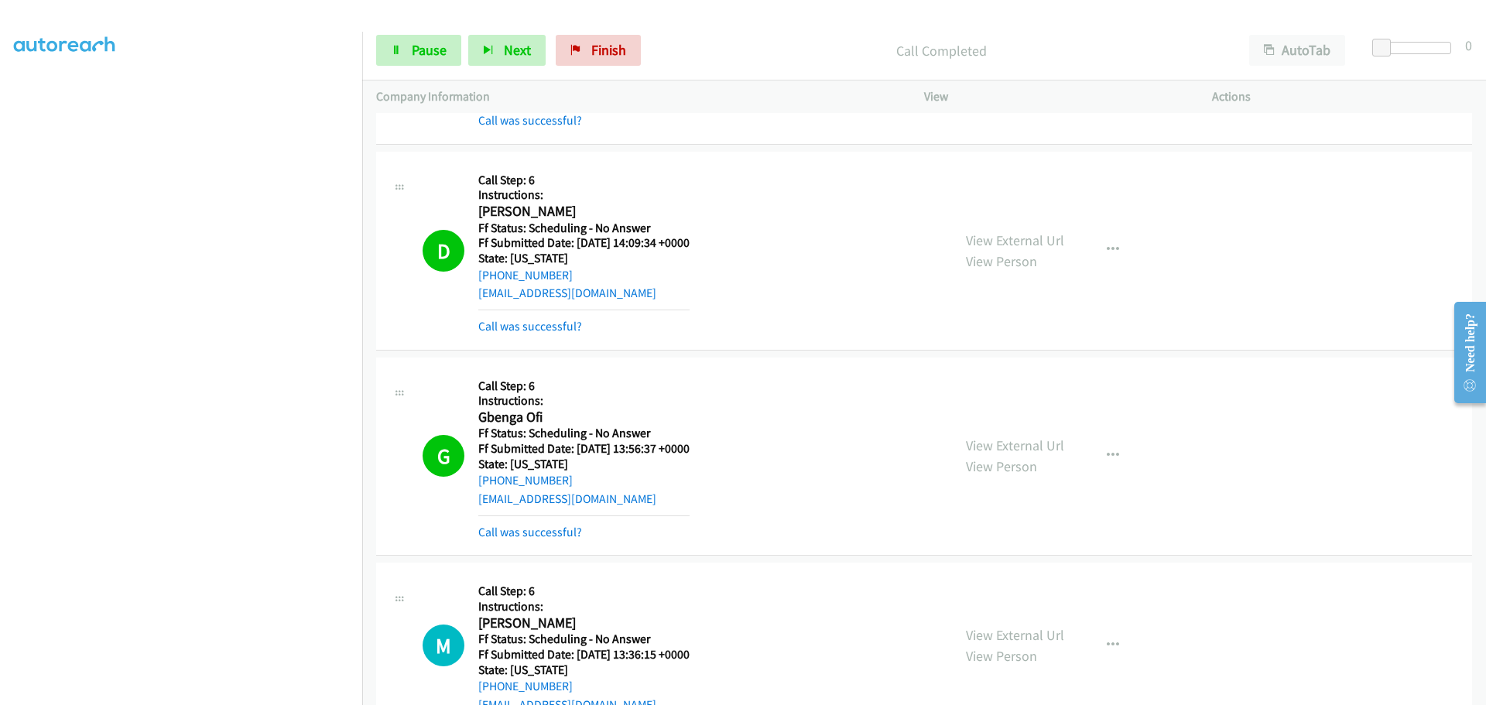
scroll to position [3206, 0]
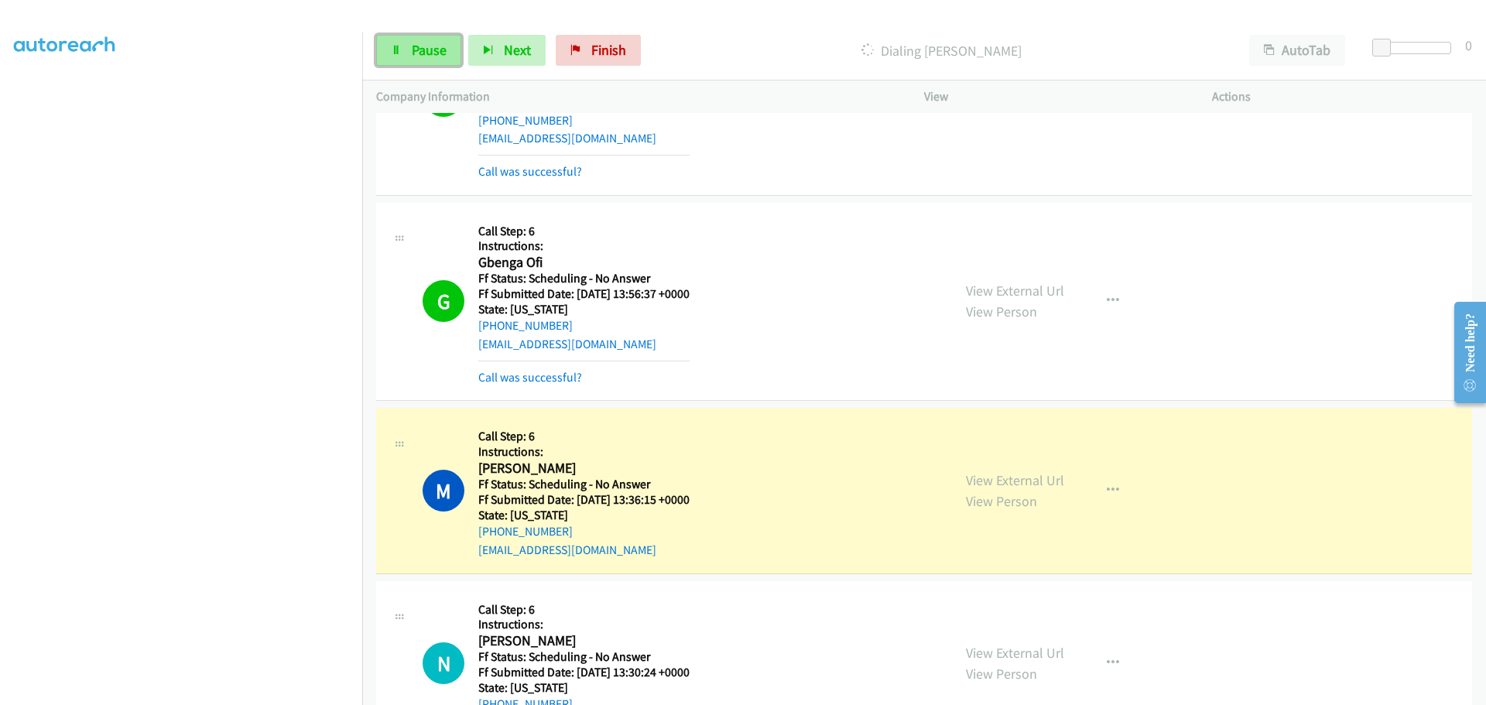
click at [451, 46] on link "Pause" at bounding box center [418, 50] width 85 height 31
